Goal: Information Seeking & Learning: Learn about a topic

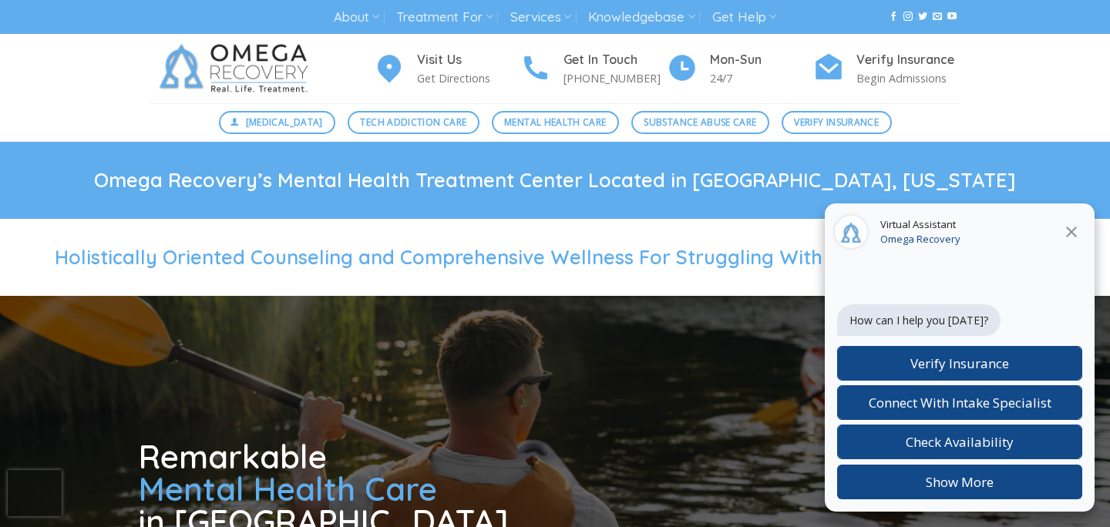
click at [1068, 229] on icon at bounding box center [1072, 232] width 11 height 11
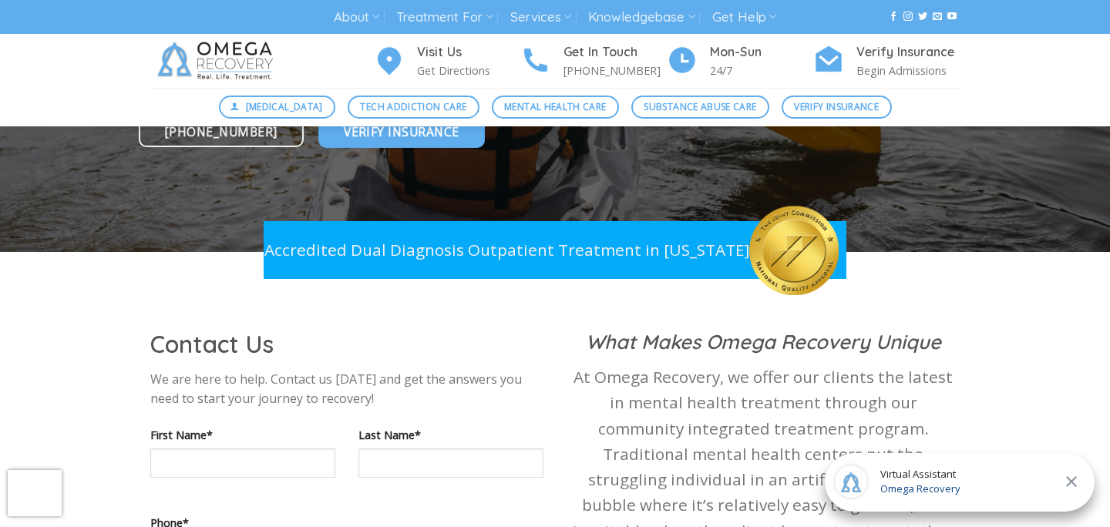
scroll to position [508, 0]
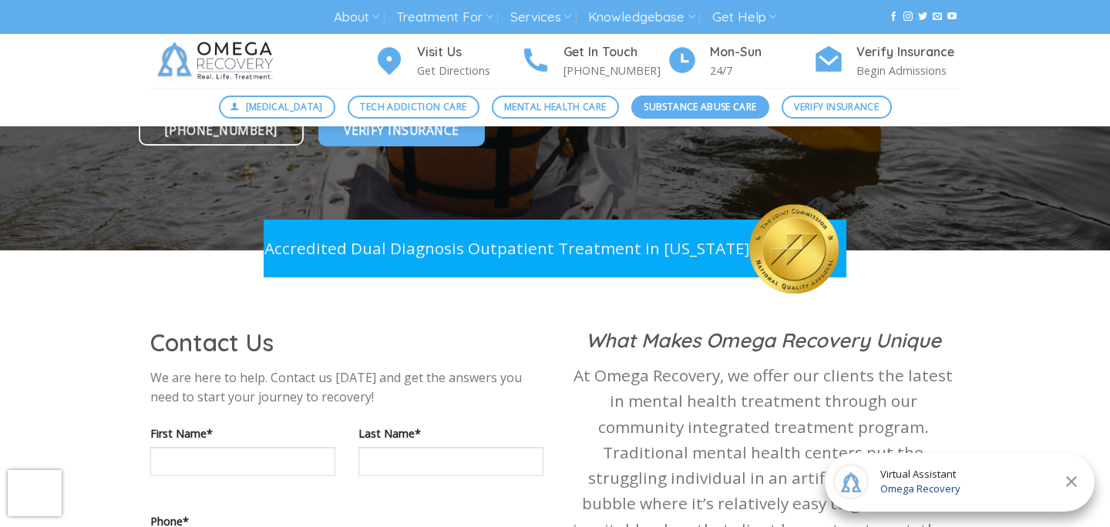
click at [672, 108] on span "Substance Abuse Care" at bounding box center [700, 106] width 113 height 15
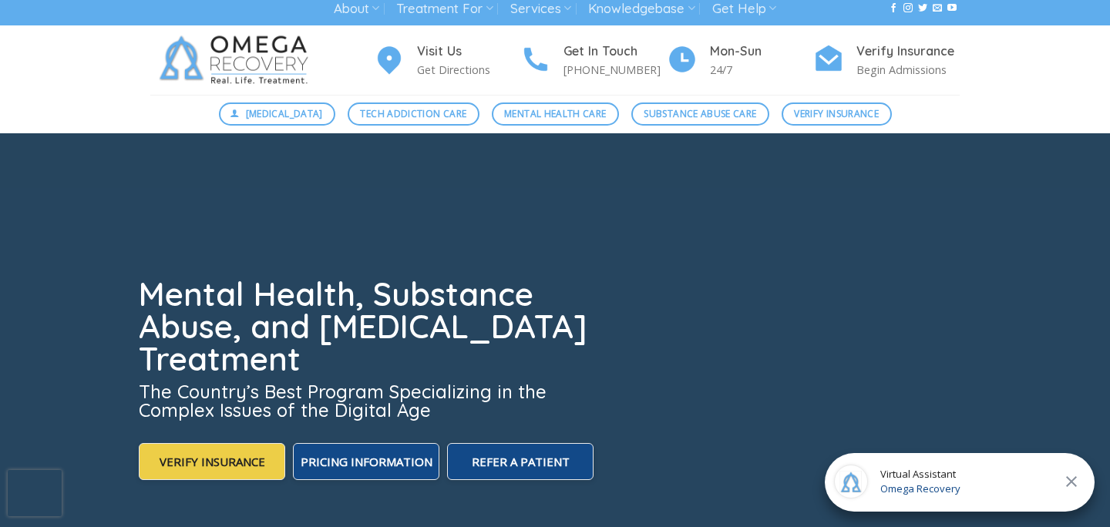
scroll to position [10, 0]
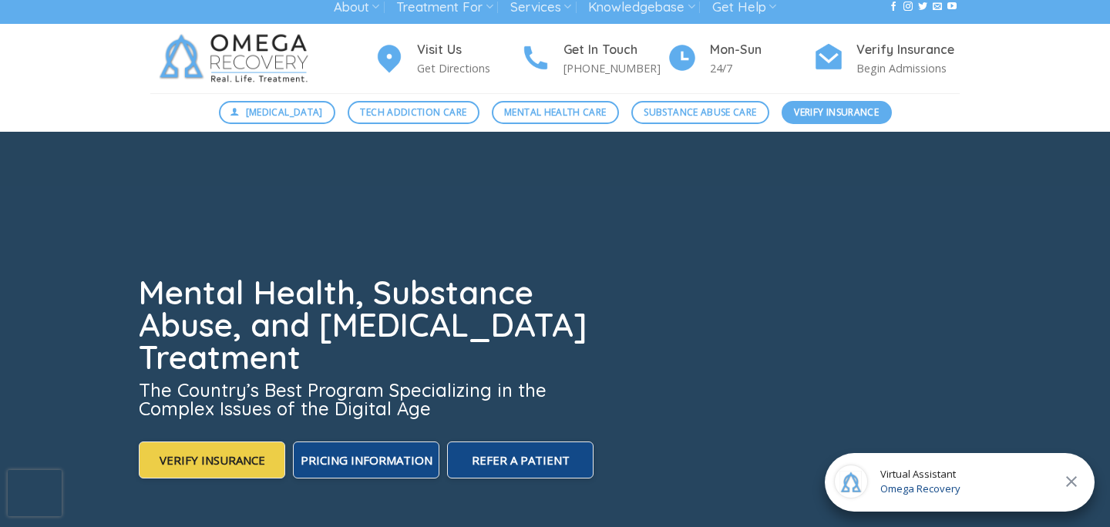
click at [807, 117] on span "Verify Insurance" at bounding box center [836, 112] width 85 height 15
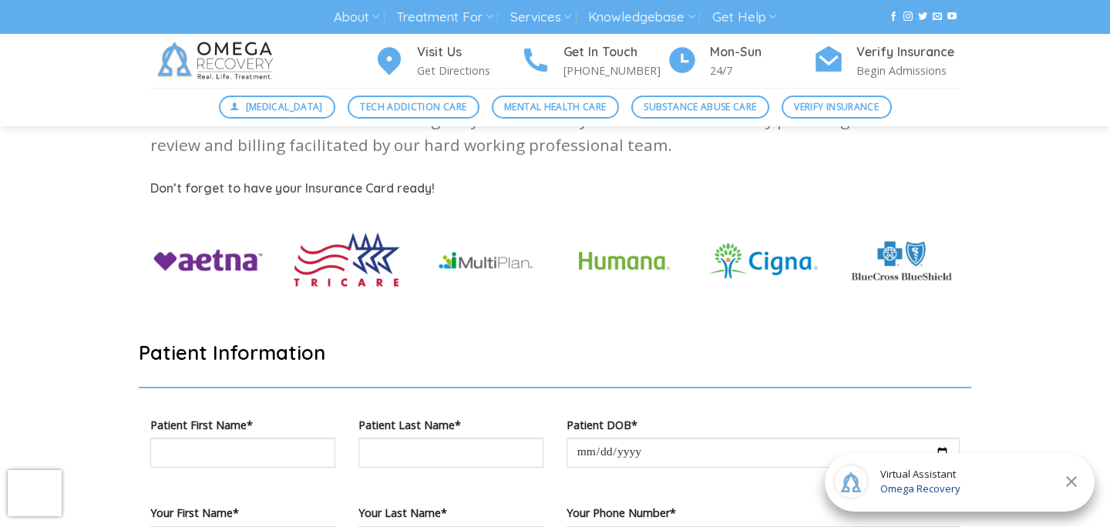
scroll to position [526, 0]
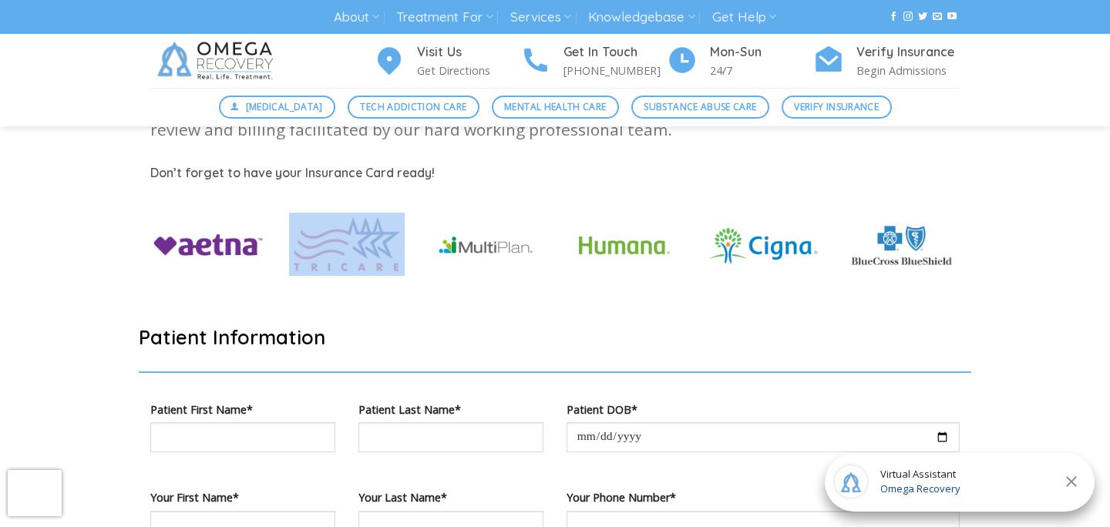
drag, startPoint x: 285, startPoint y: 247, endPoint x: 381, endPoint y: 260, distance: 97.3
click at [382, 260] on figure at bounding box center [347, 257] width 139 height 89
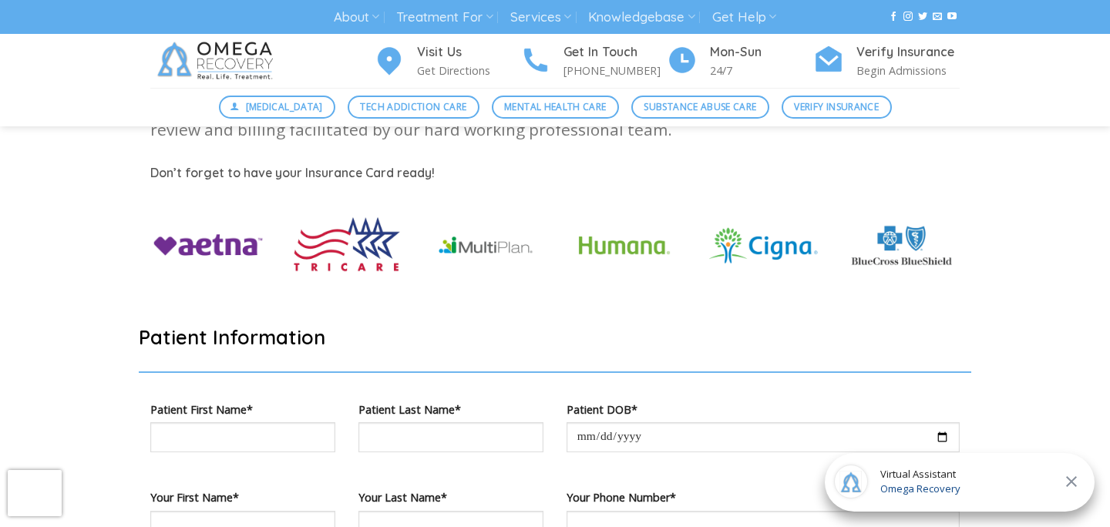
click at [456, 302] on div at bounding box center [555, 269] width 833 height 112
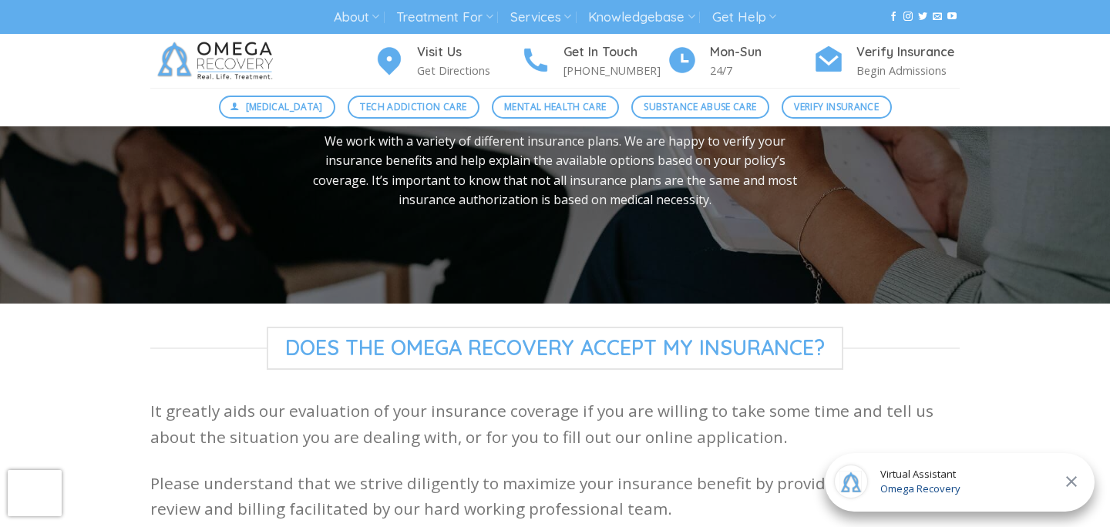
scroll to position [65, 0]
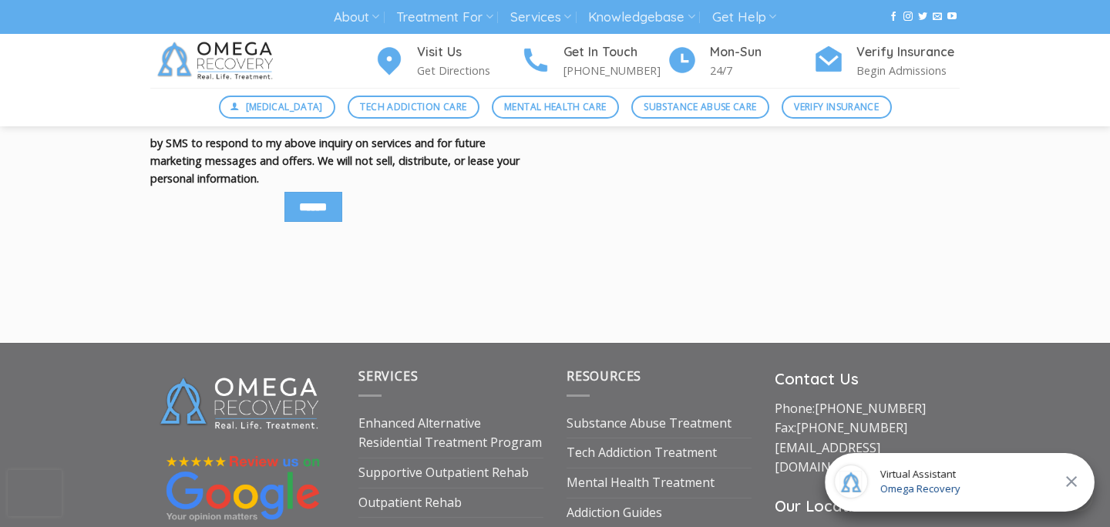
scroll to position [2256, 0]
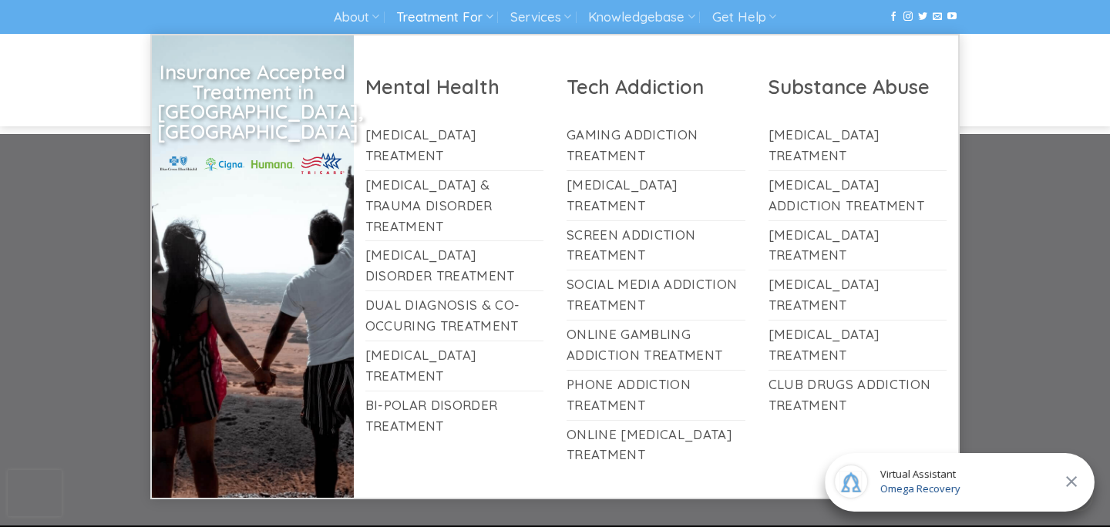
click at [479, 17] on link "Treatment For" at bounding box center [444, 17] width 96 height 29
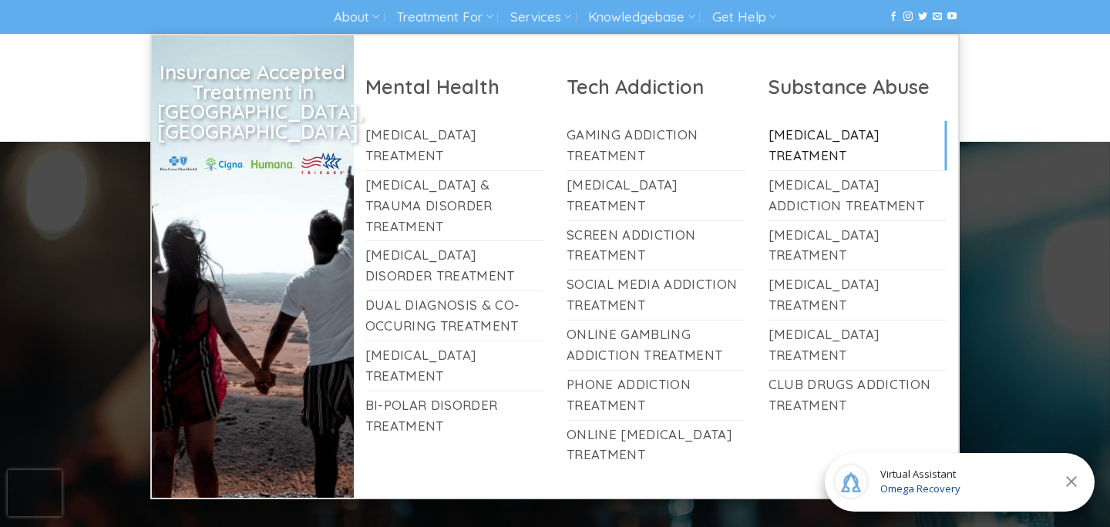
click at [861, 130] on link "[MEDICAL_DATA] Treatment" at bounding box center [858, 145] width 179 height 49
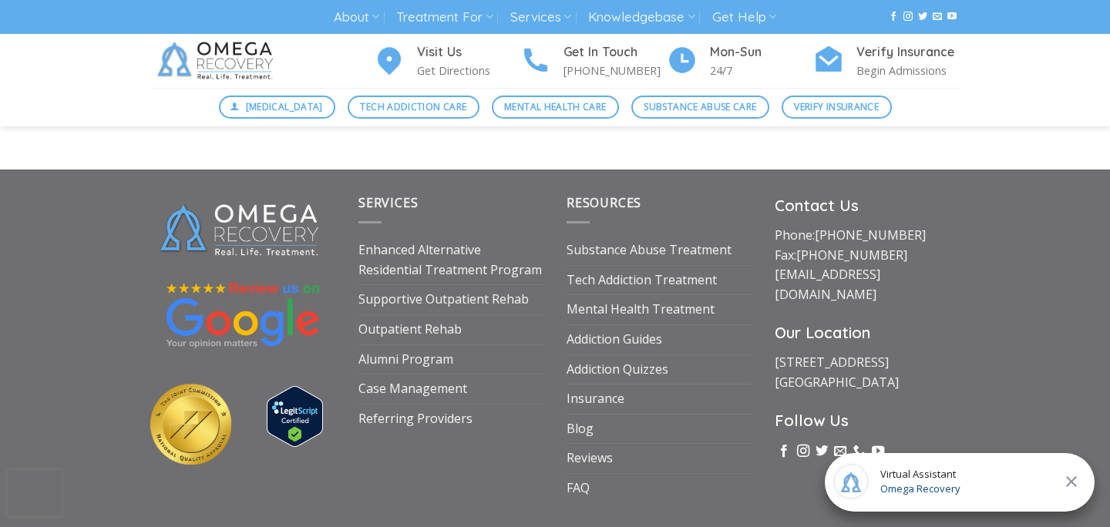
scroll to position [5272, 0]
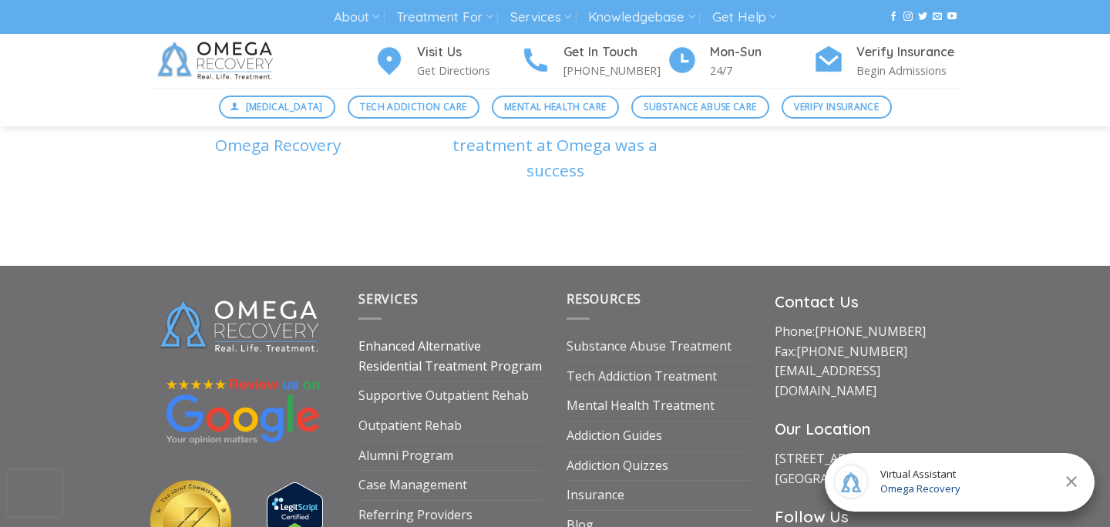
click at [430, 370] on link "Enhanced Alternative Residential Treatment Program" at bounding box center [451, 356] width 185 height 49
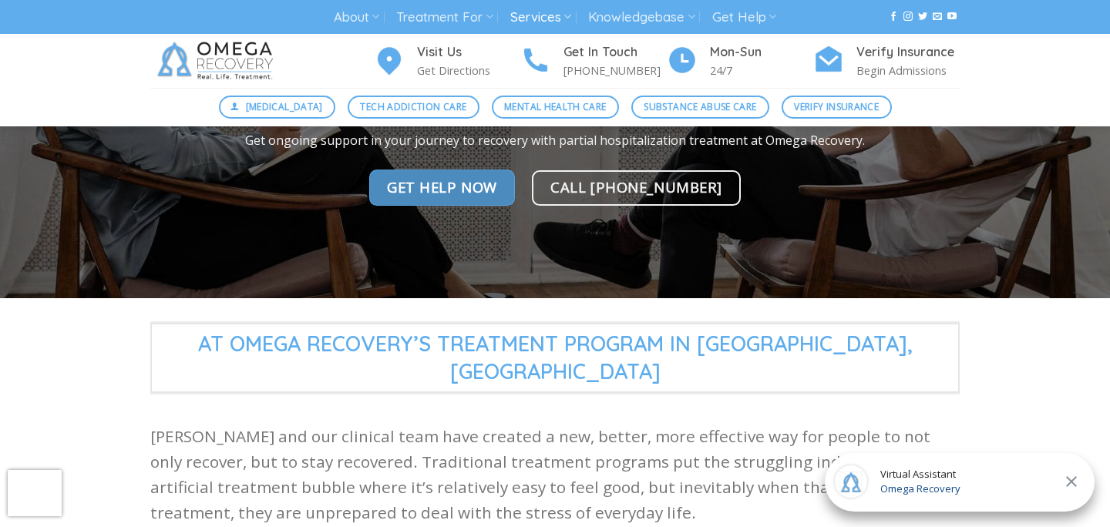
scroll to position [150, 0]
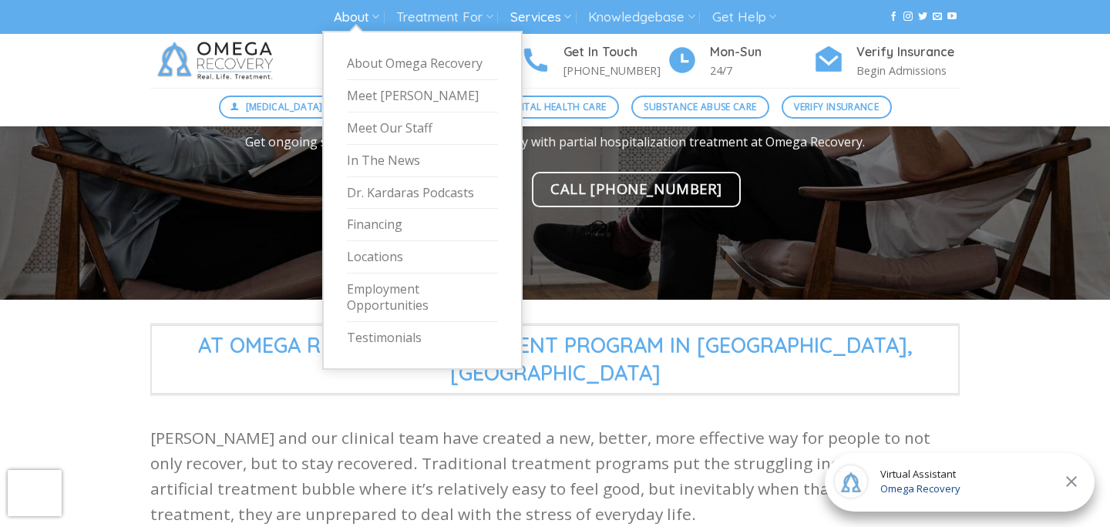
click at [357, 17] on link "About" at bounding box center [356, 17] width 45 height 29
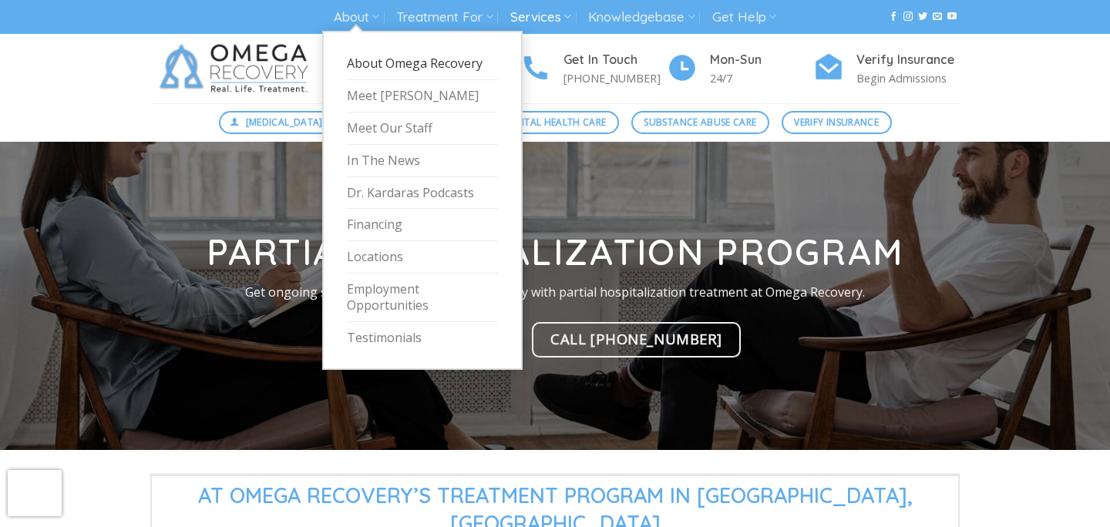
click at [366, 62] on link "About Omega Recovery" at bounding box center [422, 64] width 151 height 32
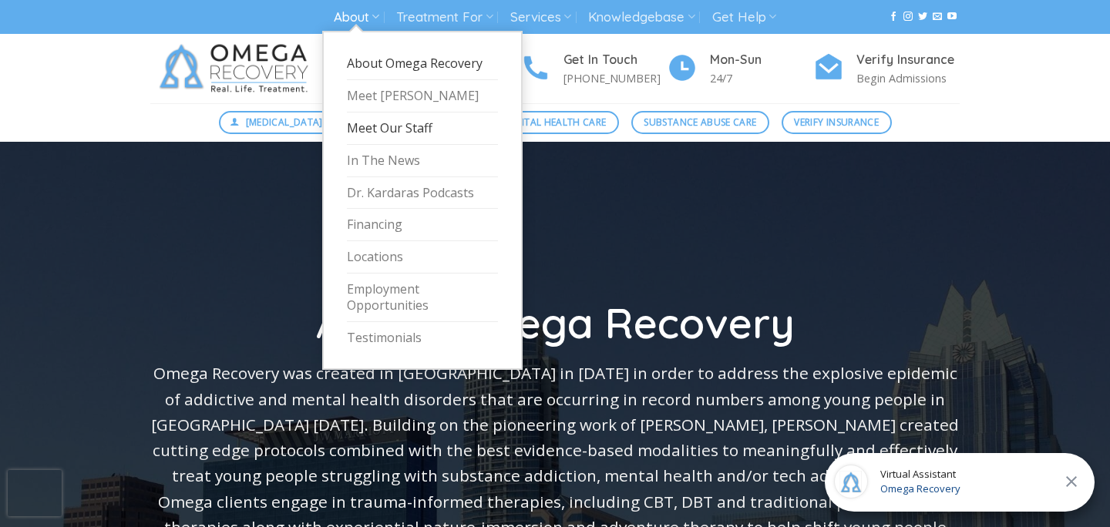
click at [396, 130] on link "Meet Our Staff" at bounding box center [422, 129] width 151 height 32
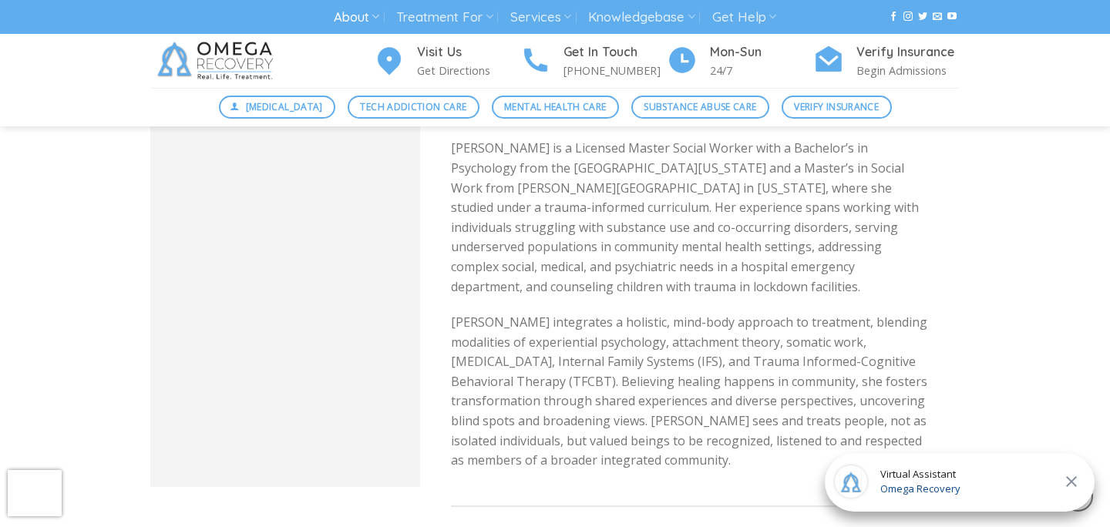
scroll to position [3032, 0]
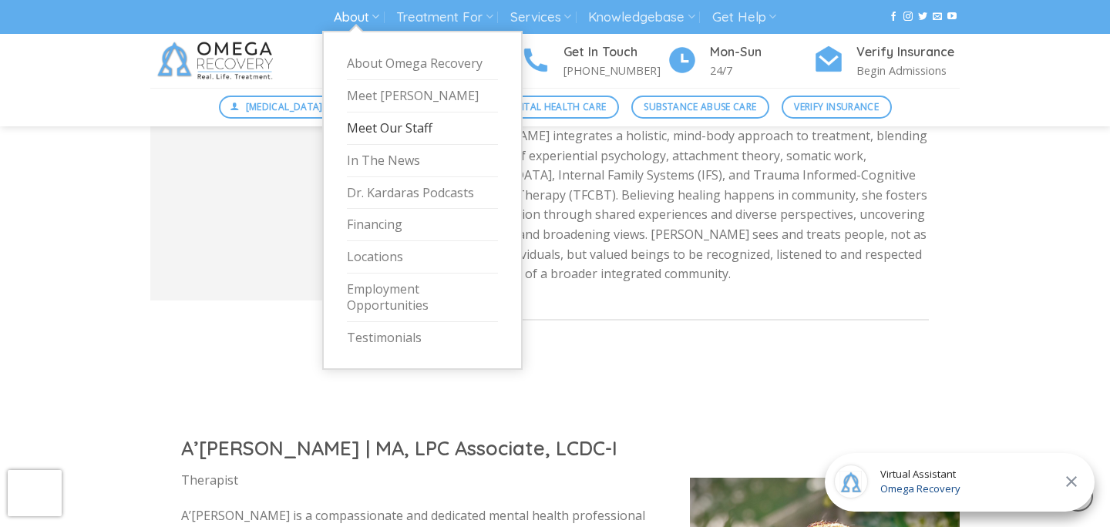
click at [368, 18] on link "About" at bounding box center [356, 17] width 45 height 29
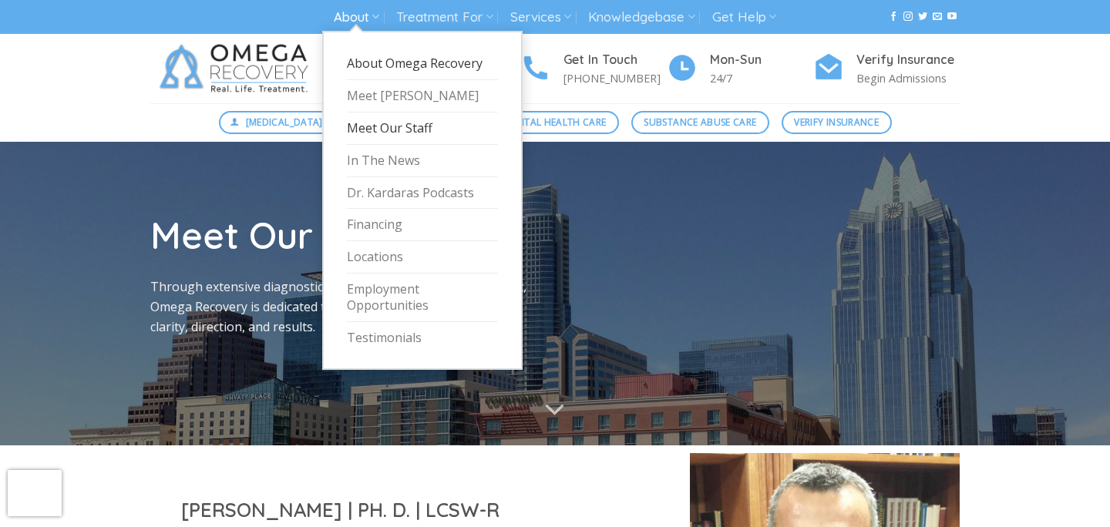
click at [406, 61] on link "About Omega Recovery" at bounding box center [422, 64] width 151 height 32
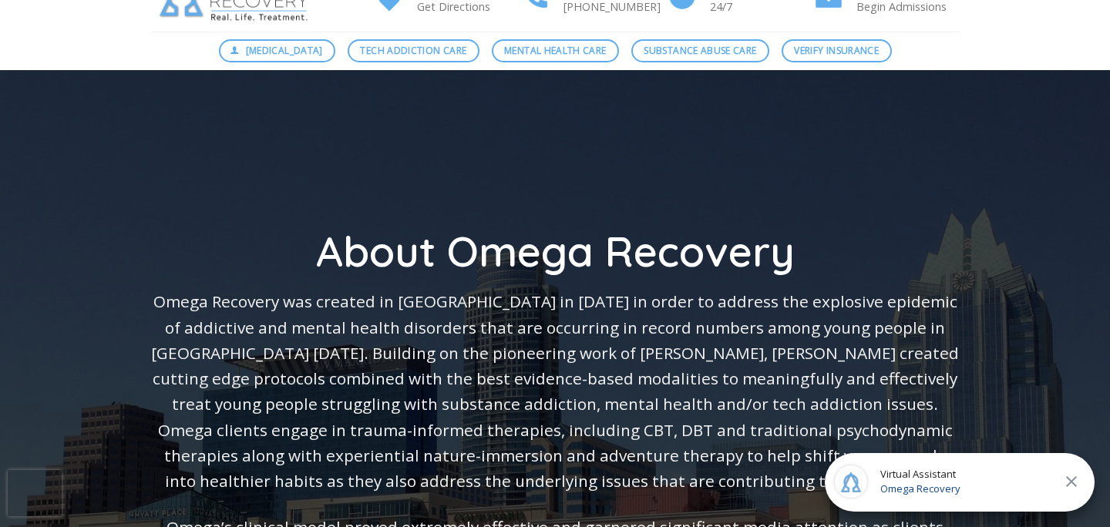
scroll to position [210, 0]
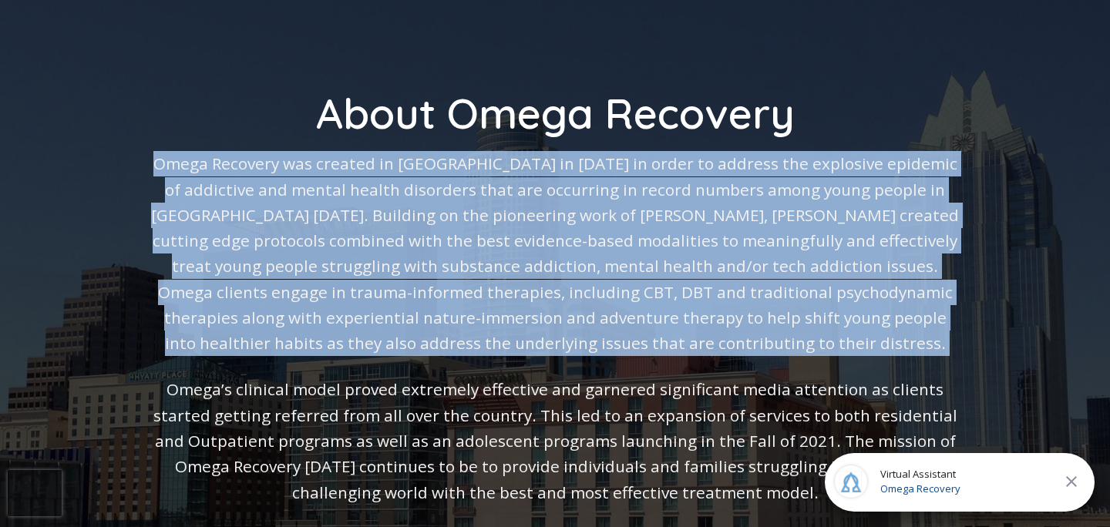
drag, startPoint x: 154, startPoint y: 161, endPoint x: 747, endPoint y: 365, distance: 627.0
click at [747, 365] on div "About Omega Recovery Omega Recovery was created in Austin in 2018 in order to a…" at bounding box center [555, 394] width 810 height 770
copy div "Omega Recovery was created in Austin in 2018 in order to address the explosive …"
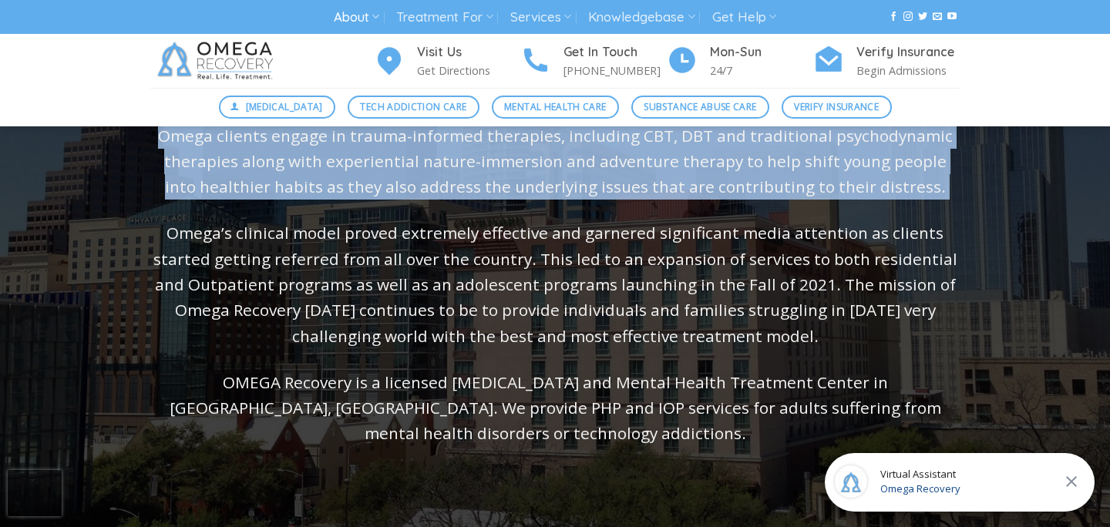
scroll to position [380, 0]
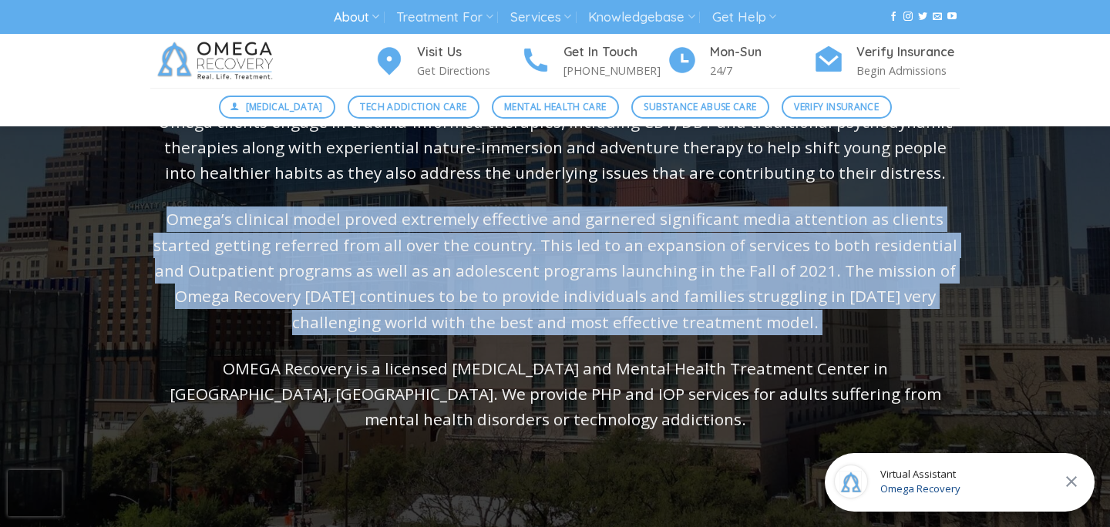
drag, startPoint x: 182, startPoint y: 221, endPoint x: 896, endPoint y: 338, distance: 723.5
click at [896, 338] on div "About Omega Recovery Omega Recovery was created in Austin in 2018 in order to a…" at bounding box center [555, 224] width 810 height 770
copy div "Omega’s clinical model proved extremely effective and garnered significant medi…"
